Goal: Transaction & Acquisition: Purchase product/service

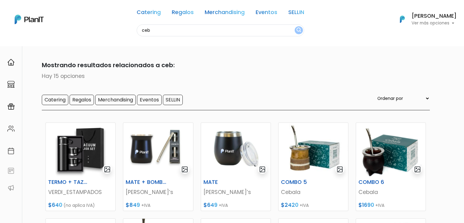
drag, startPoint x: 0, startPoint y: 0, endPoint x: 152, endPoint y: 26, distance: 154.1
click at [152, 26] on input "ceb" at bounding box center [220, 30] width 167 height 12
click at [295, 26] on button "submit" at bounding box center [299, 30] width 8 height 8
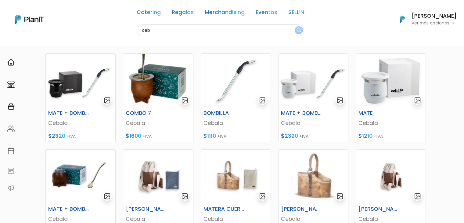
scroll to position [164, 0]
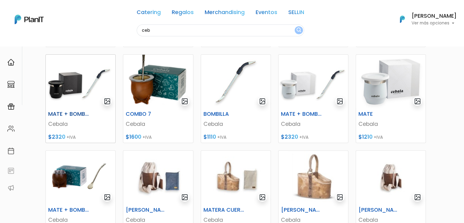
click at [69, 95] on img at bounding box center [81, 82] width 70 height 54
